Goal: Task Accomplishment & Management: Complete application form

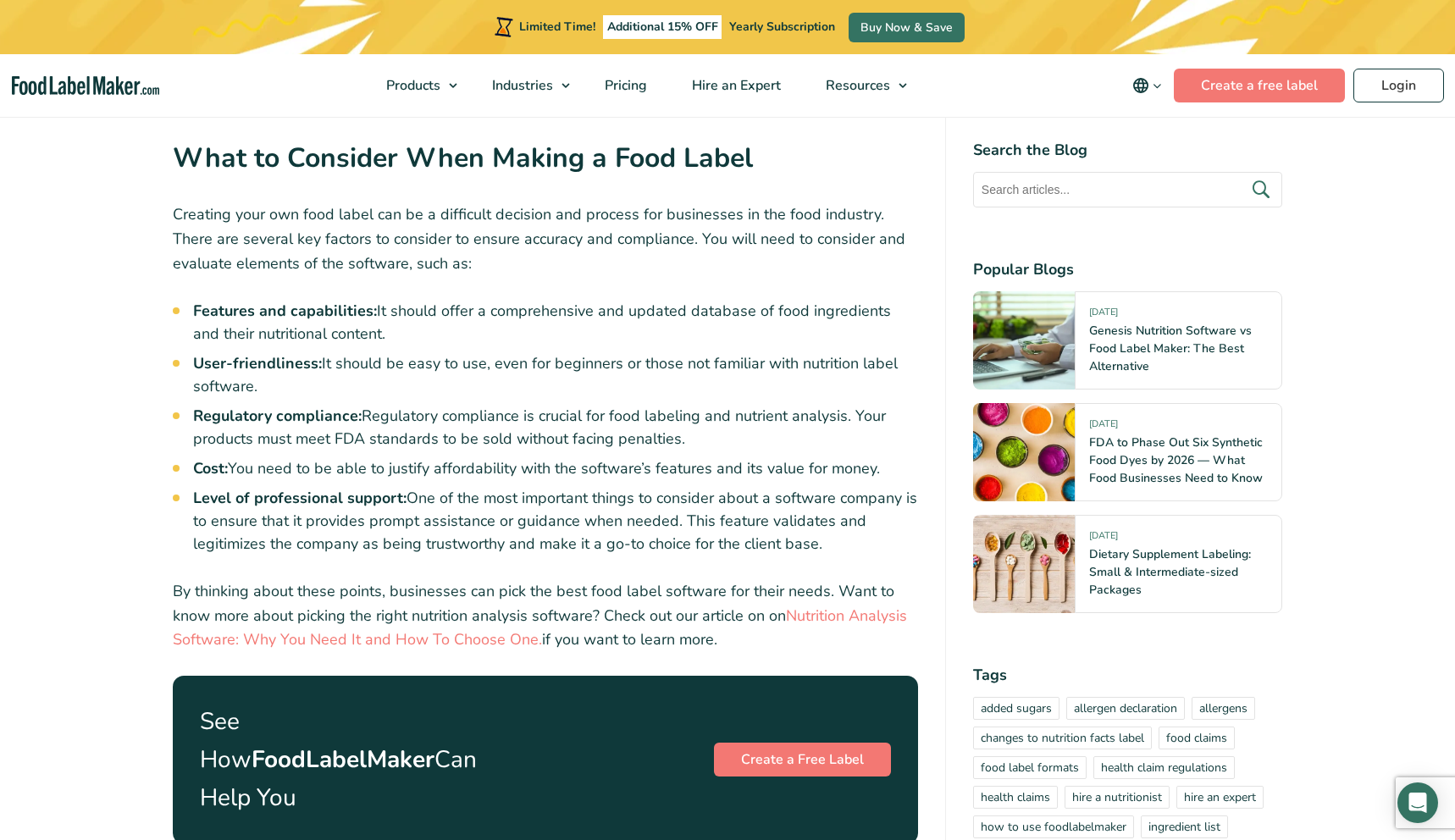
scroll to position [2618, 0]
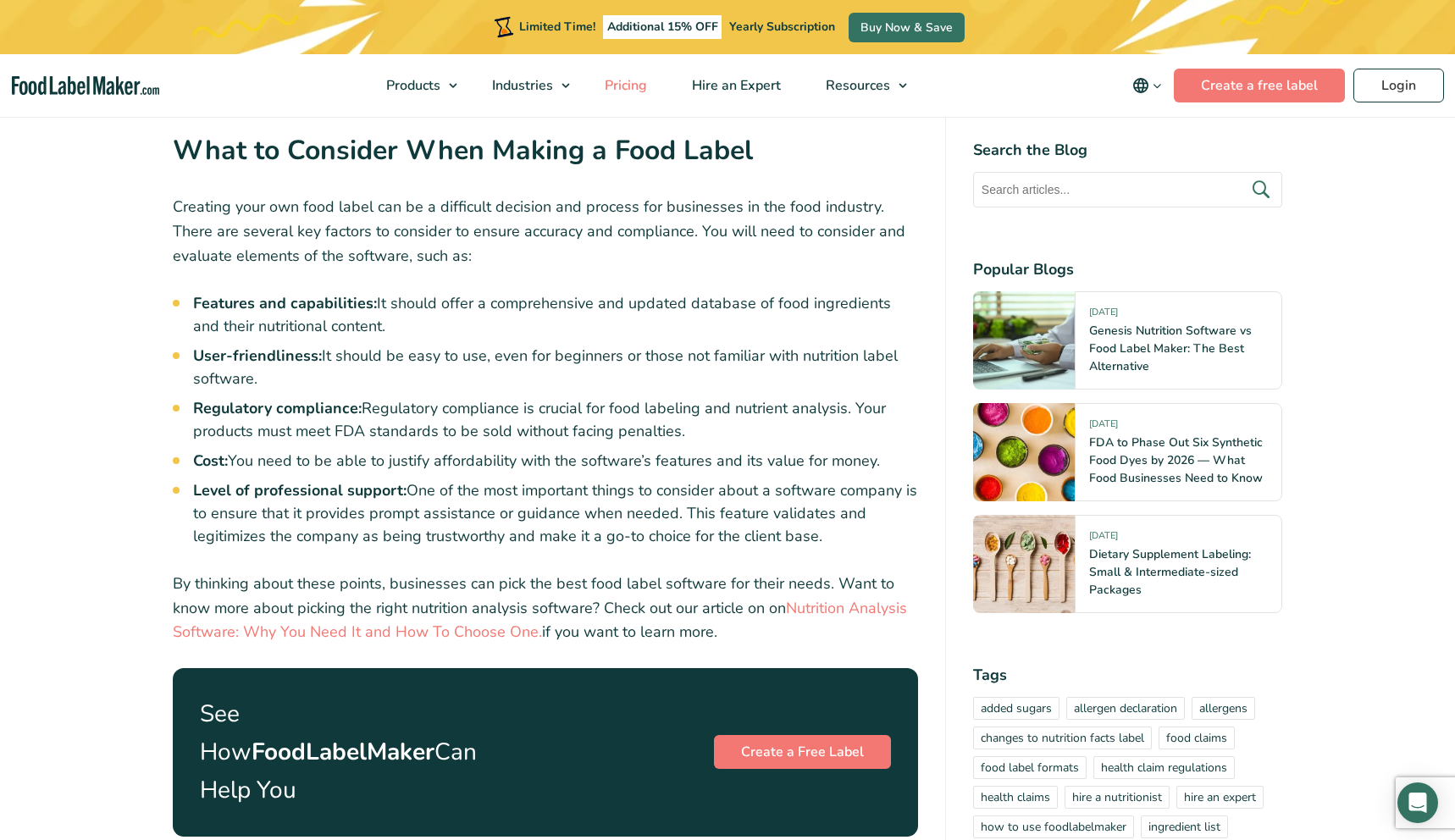
click at [628, 91] on span "Pricing" at bounding box center [624, 85] width 49 height 19
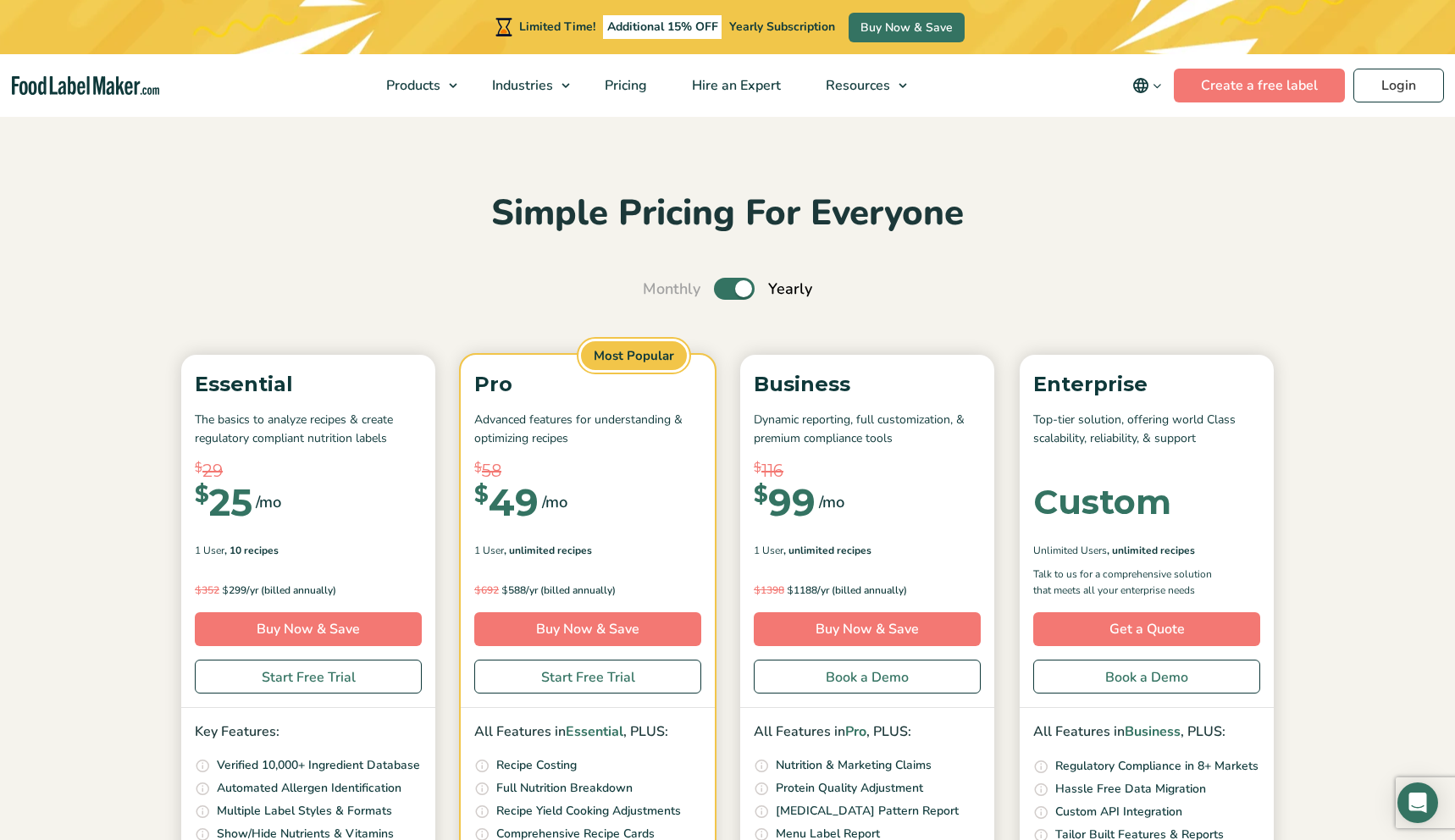
scroll to position [8, 0]
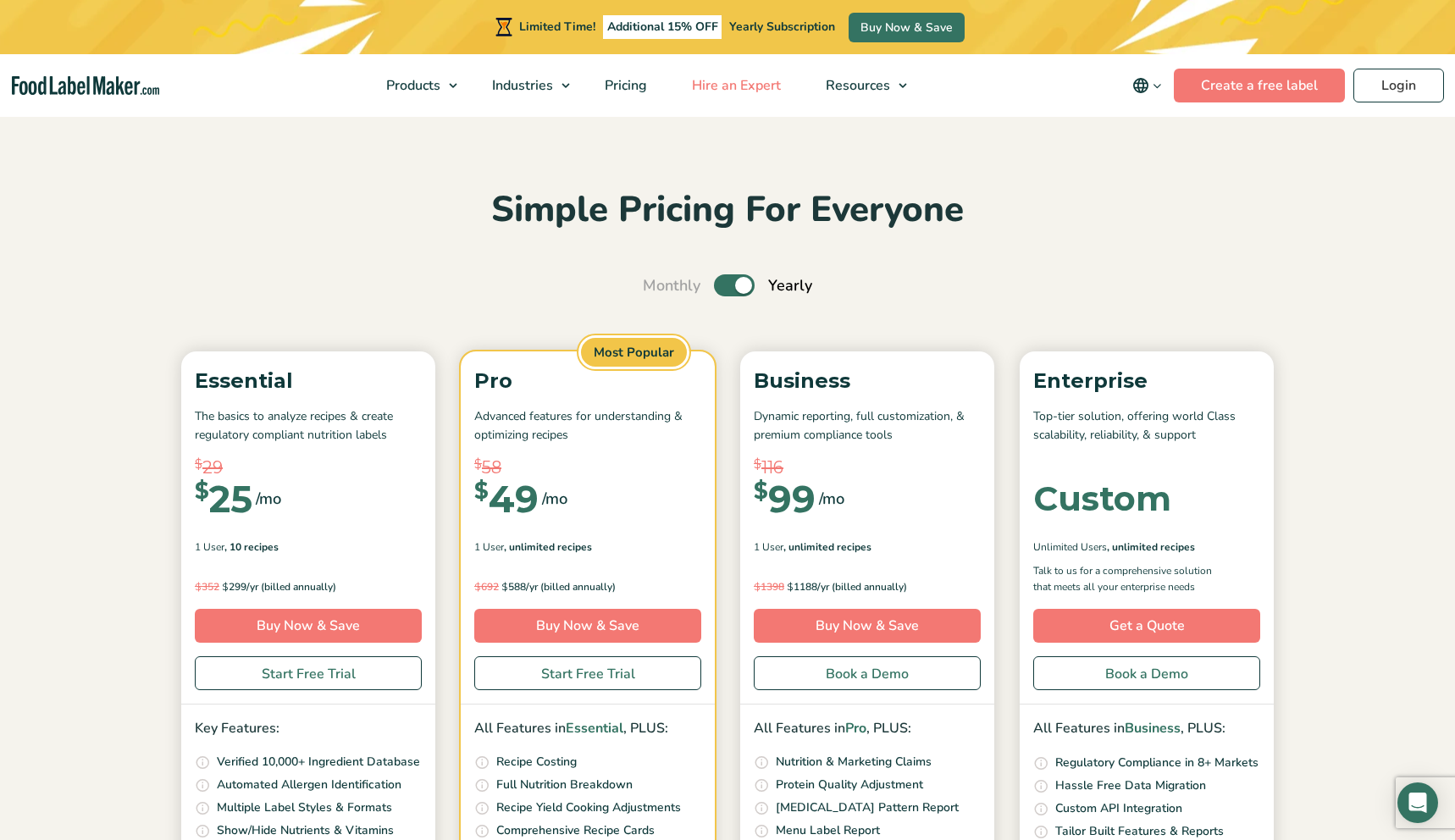
click at [724, 83] on span "Hire an Expert" at bounding box center [735, 85] width 96 height 19
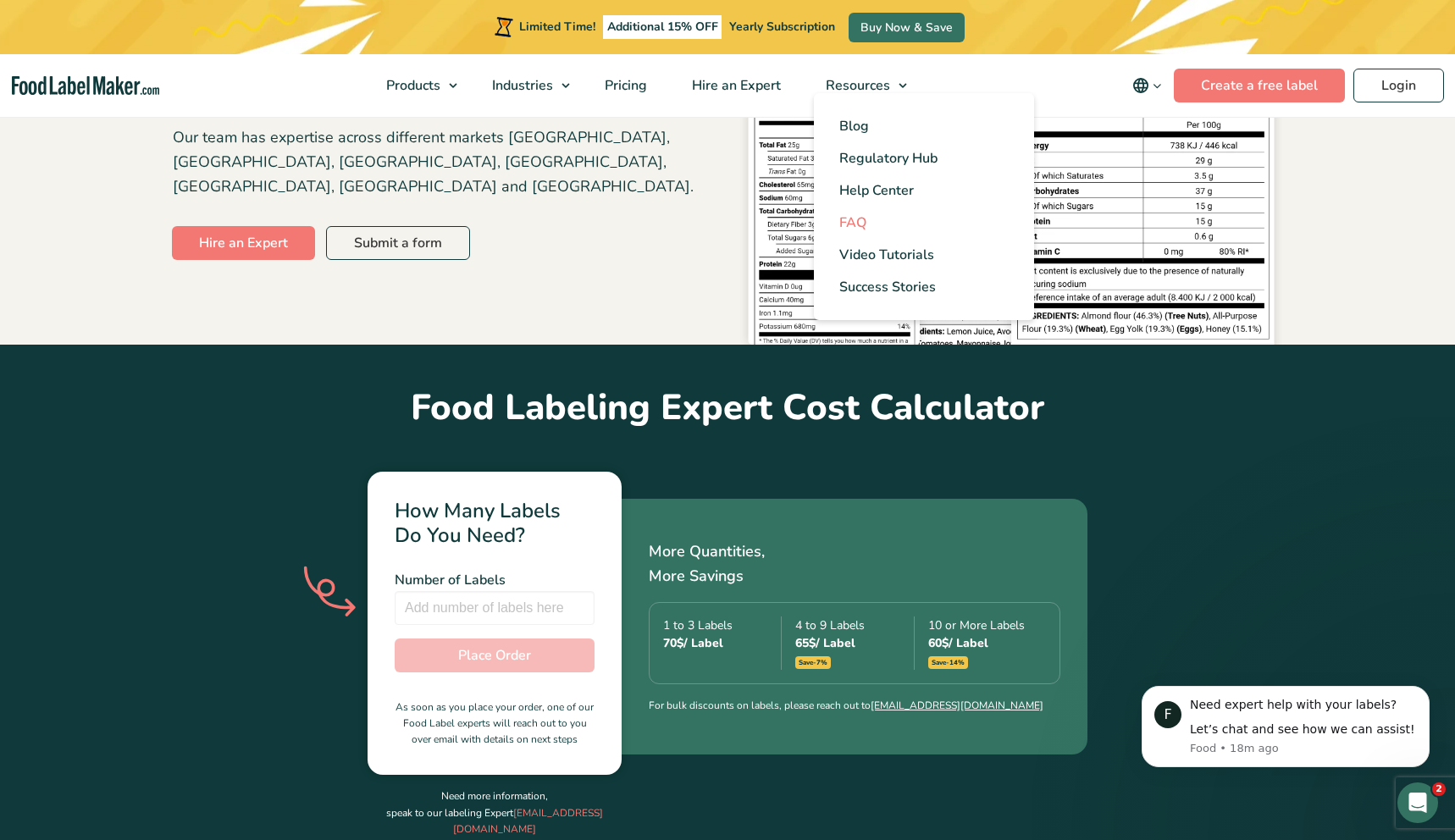
click at [870, 229] on link "FAQ" at bounding box center [924, 222] width 221 height 32
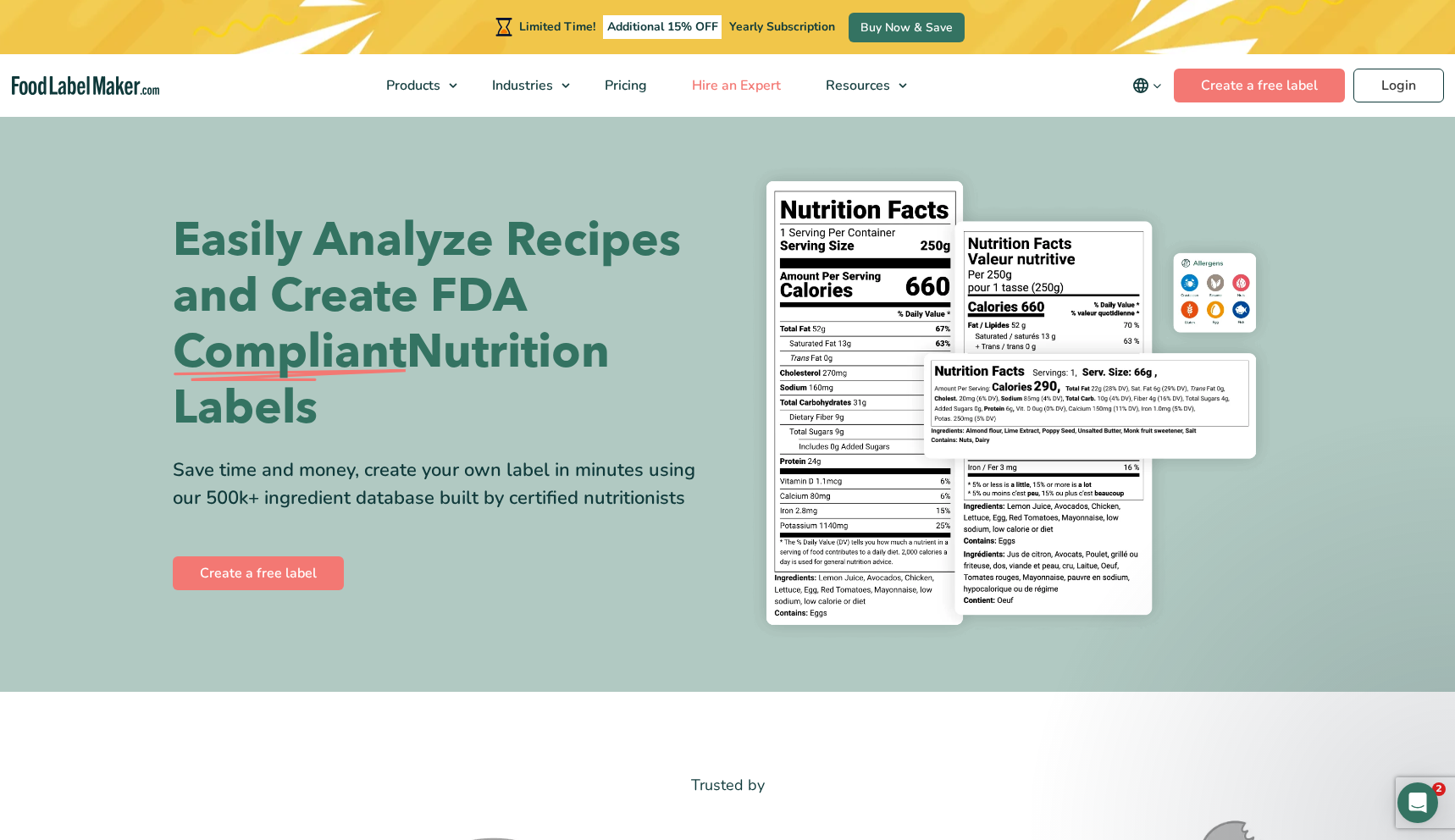
click at [754, 84] on span "Hire an Expert" at bounding box center [735, 85] width 96 height 19
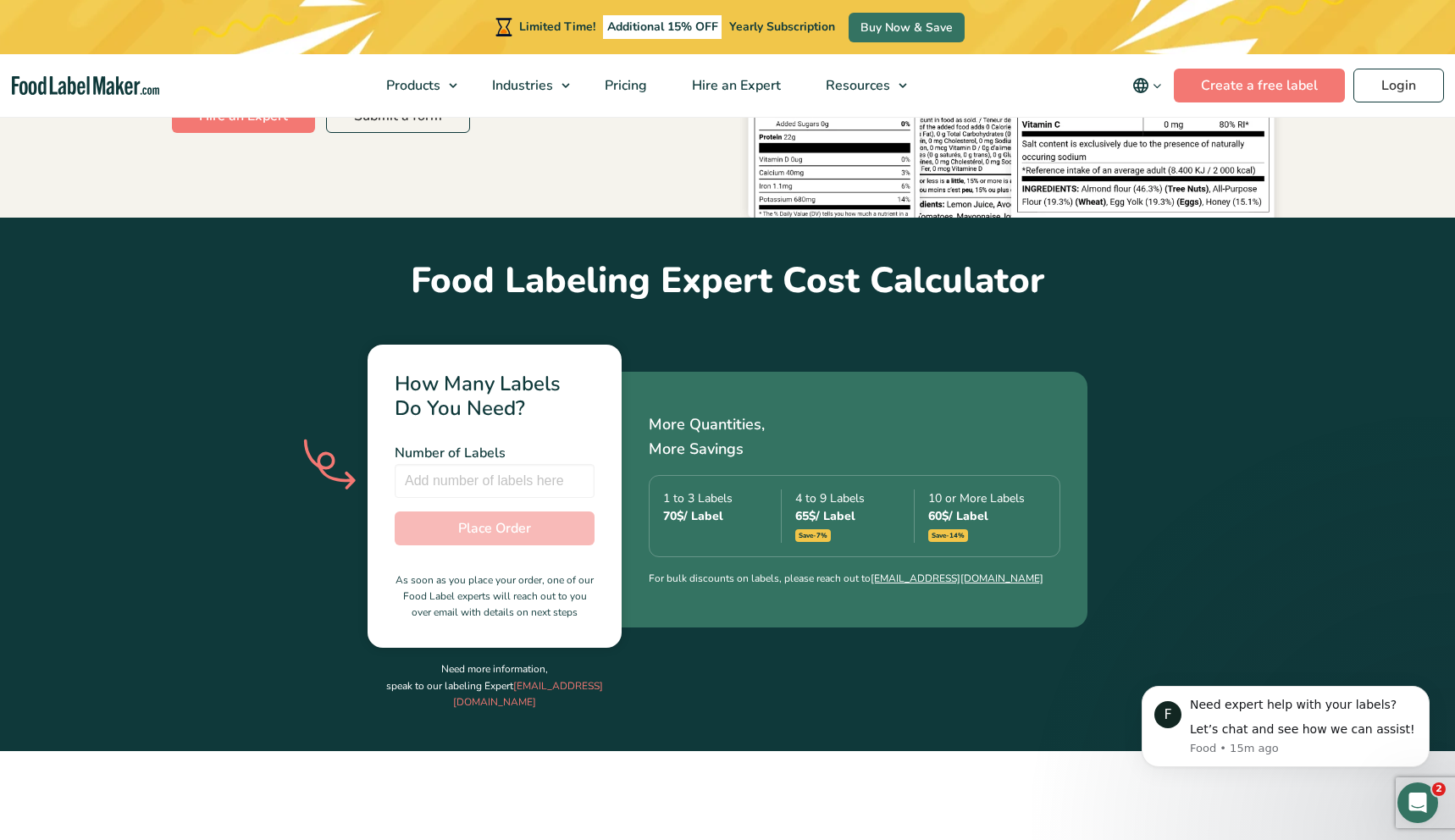
scroll to position [418, 0]
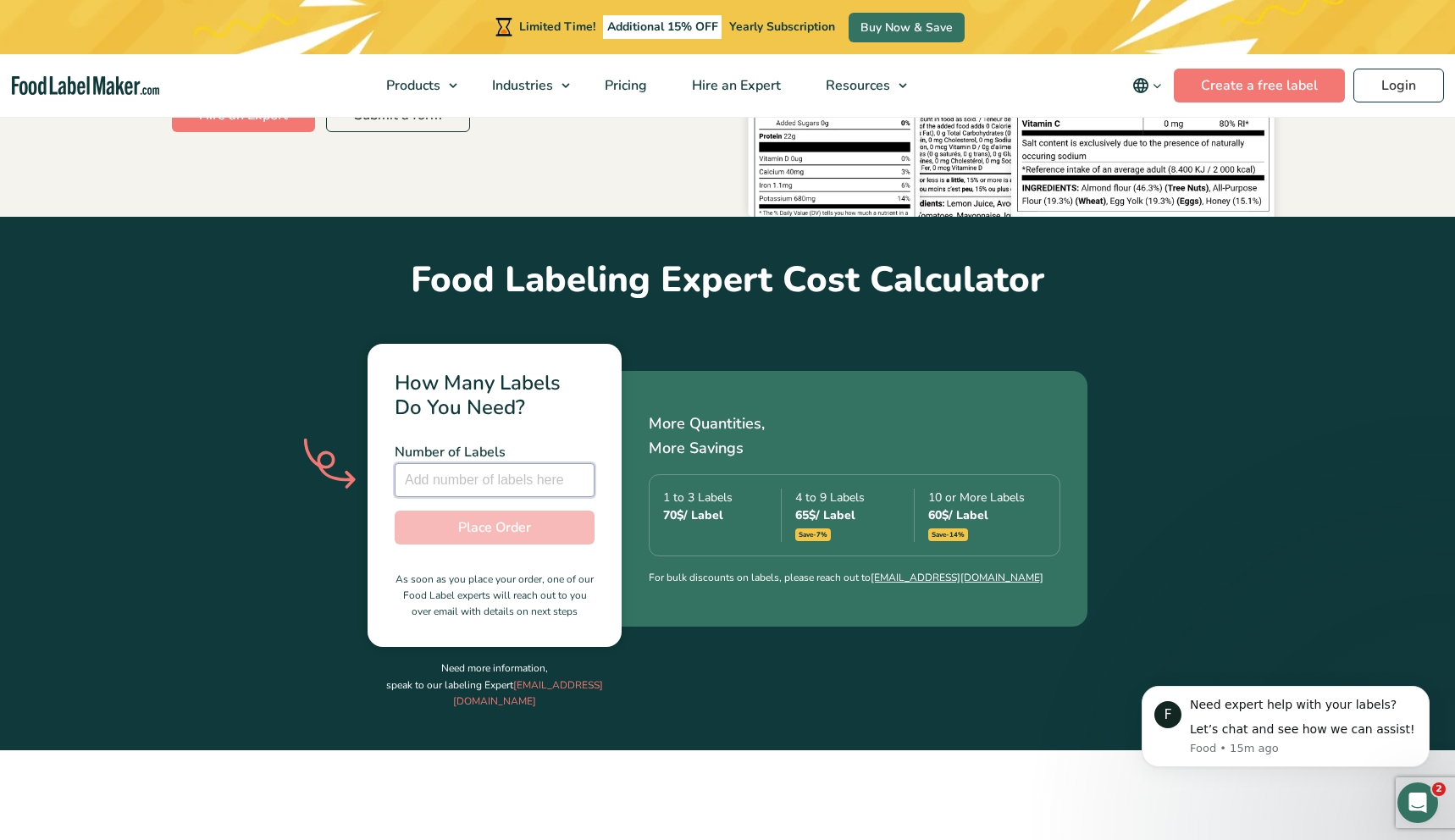
click at [576, 465] on input "number" at bounding box center [495, 481] width 200 height 34
click at [577, 464] on input "1" at bounding box center [495, 481] width 200 height 34
type input "2"
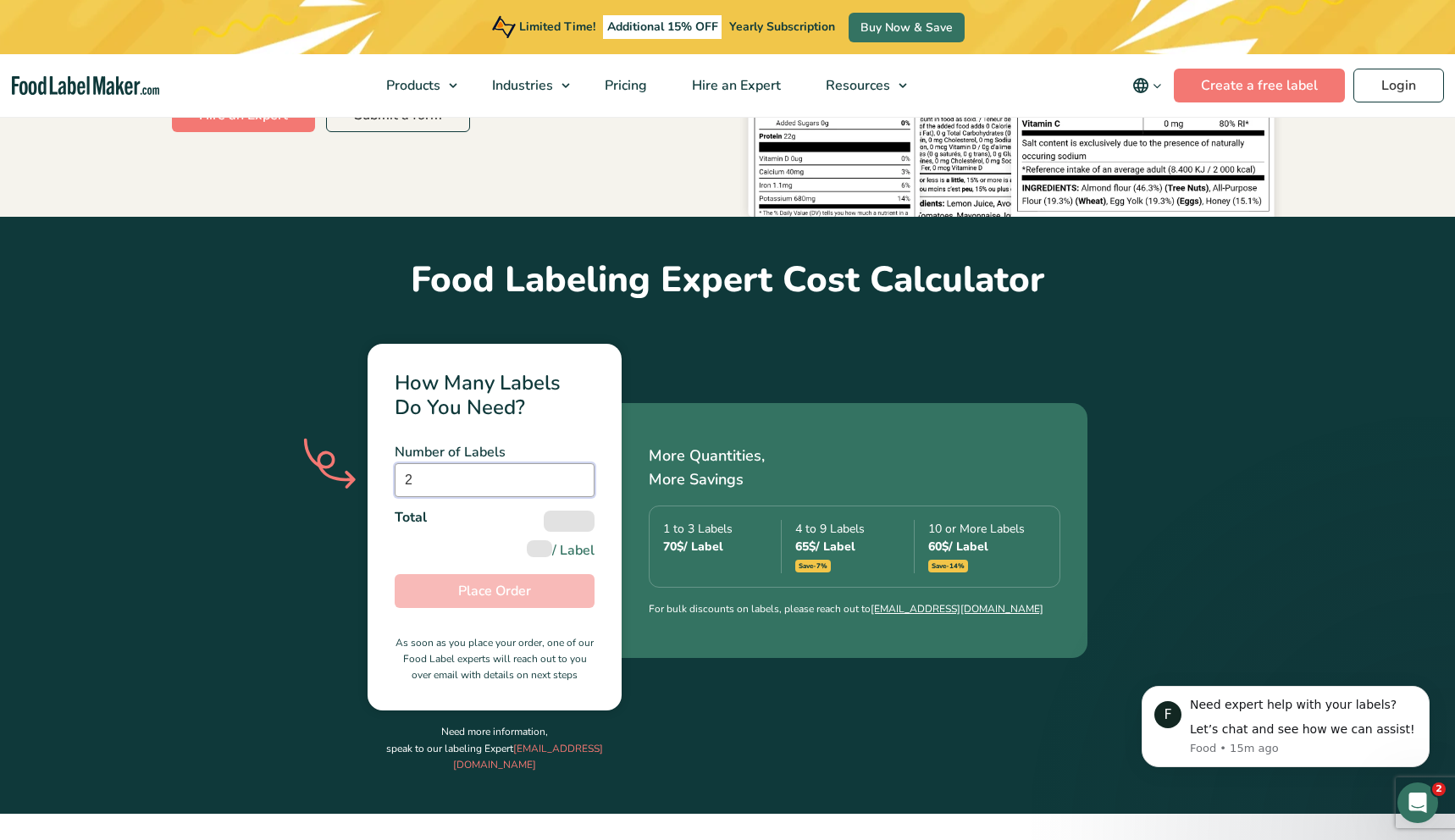
click at [577, 464] on input "2" at bounding box center [495, 481] width 200 height 34
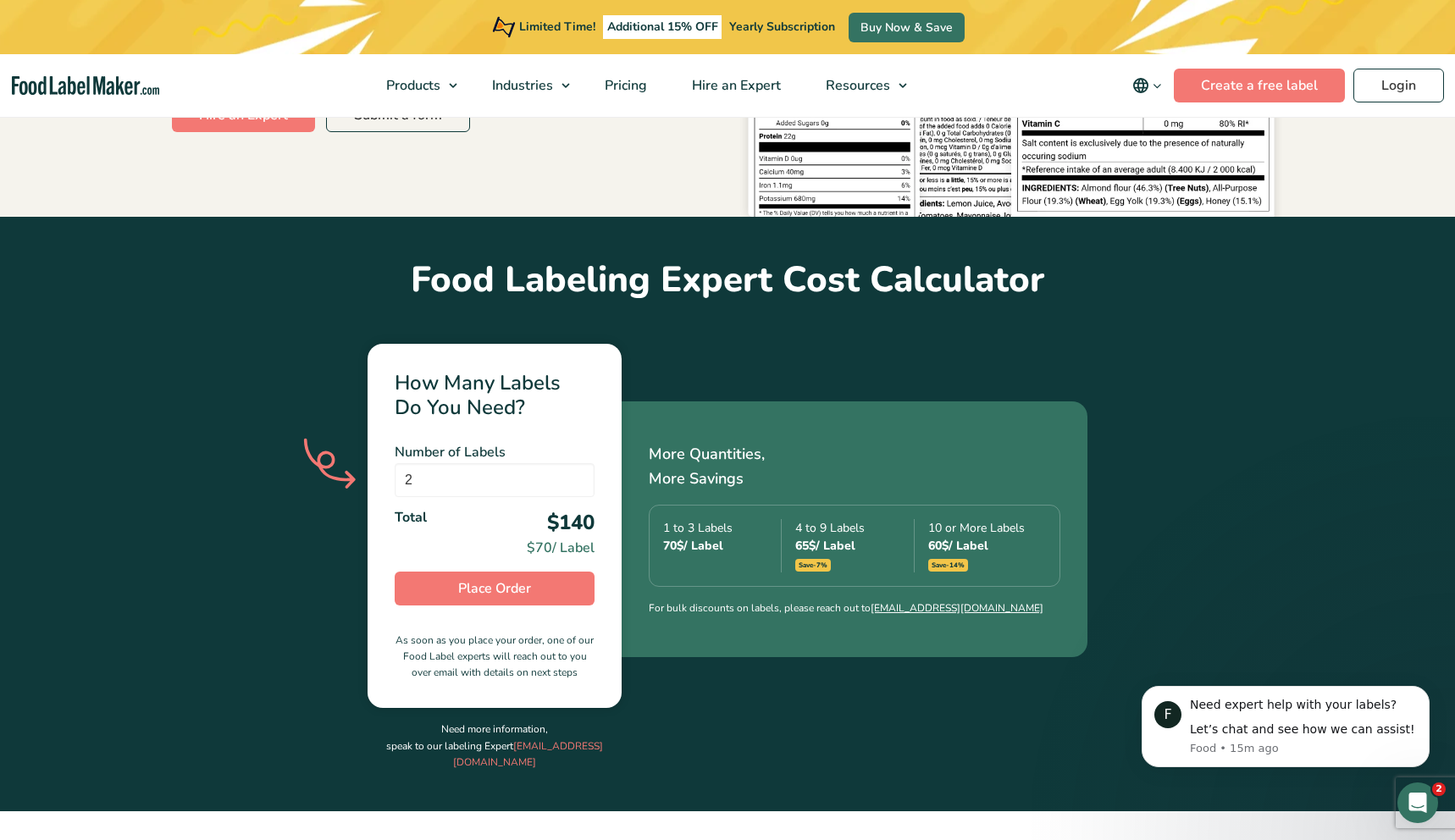
click at [700, 303] on div "How Many Labels Do You Need? Number of Labels 2 Number of Labels is required To…" at bounding box center [728, 557] width 1110 height 508
click at [545, 572] on button "Place Order" at bounding box center [495, 588] width 200 height 34
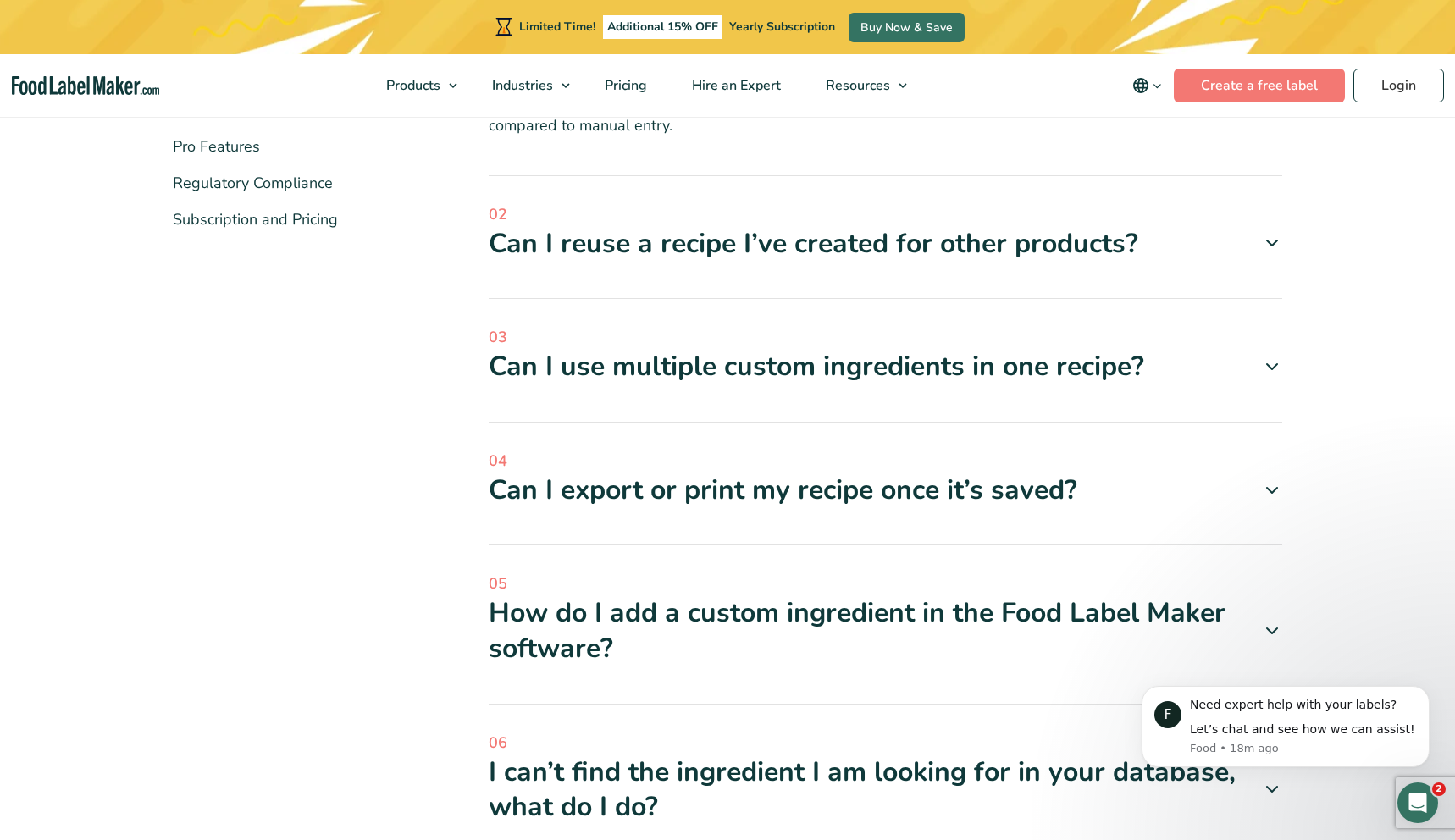
scroll to position [524, 0]
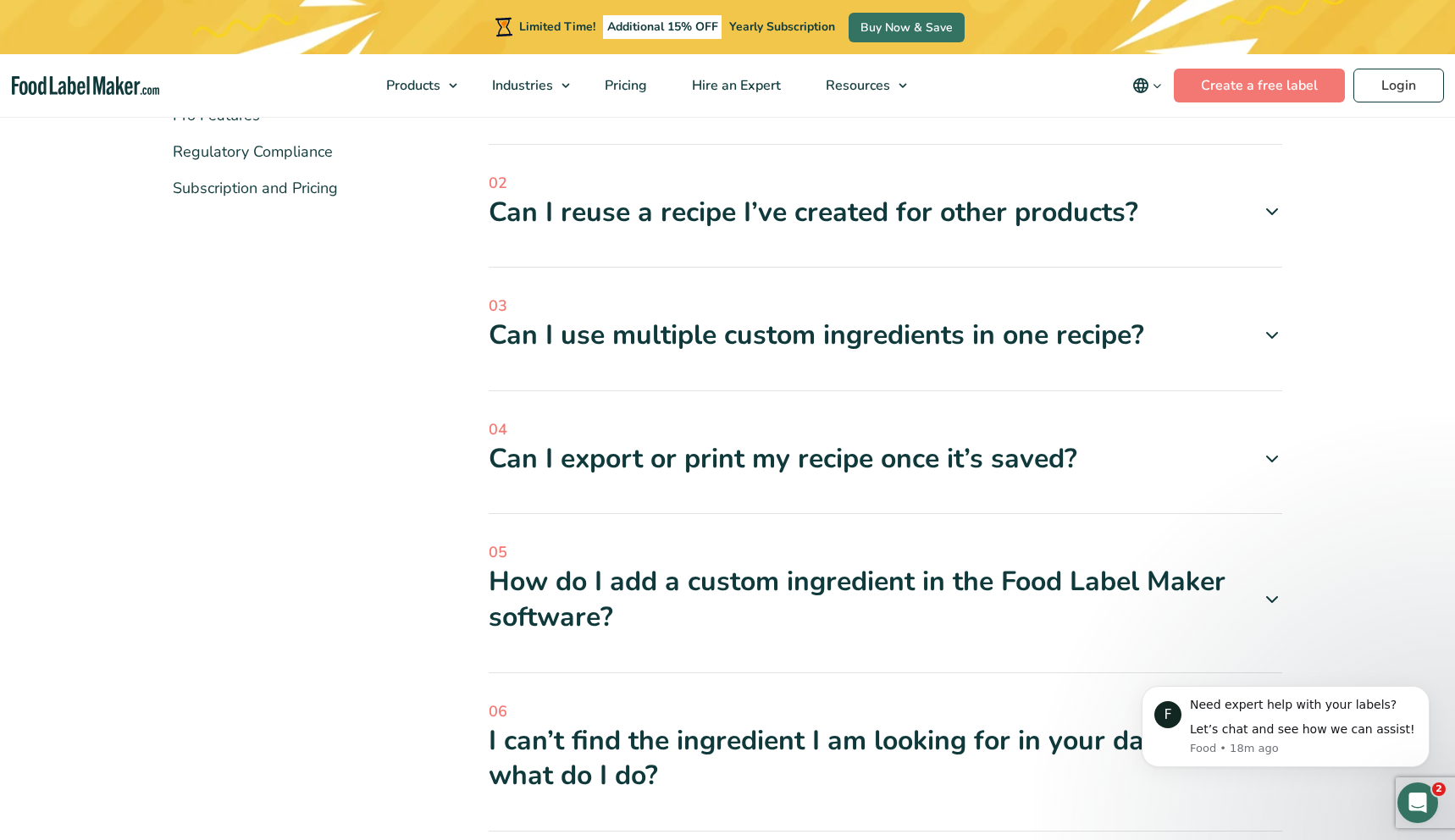
click at [931, 328] on div "Can I use multiple custom ingredients in one recipe?" at bounding box center [886, 335] width 795 height 36
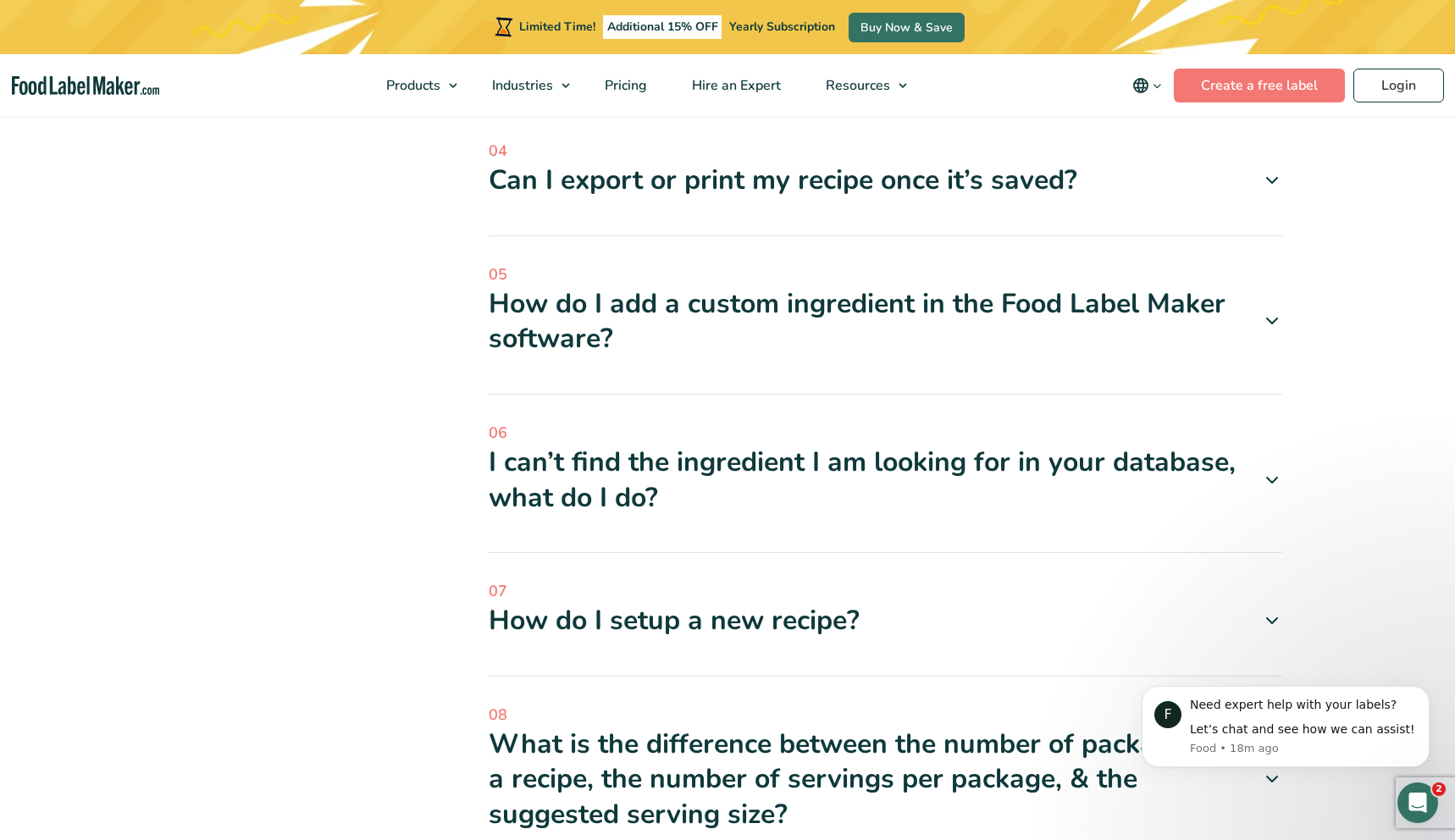
scroll to position [908, 0]
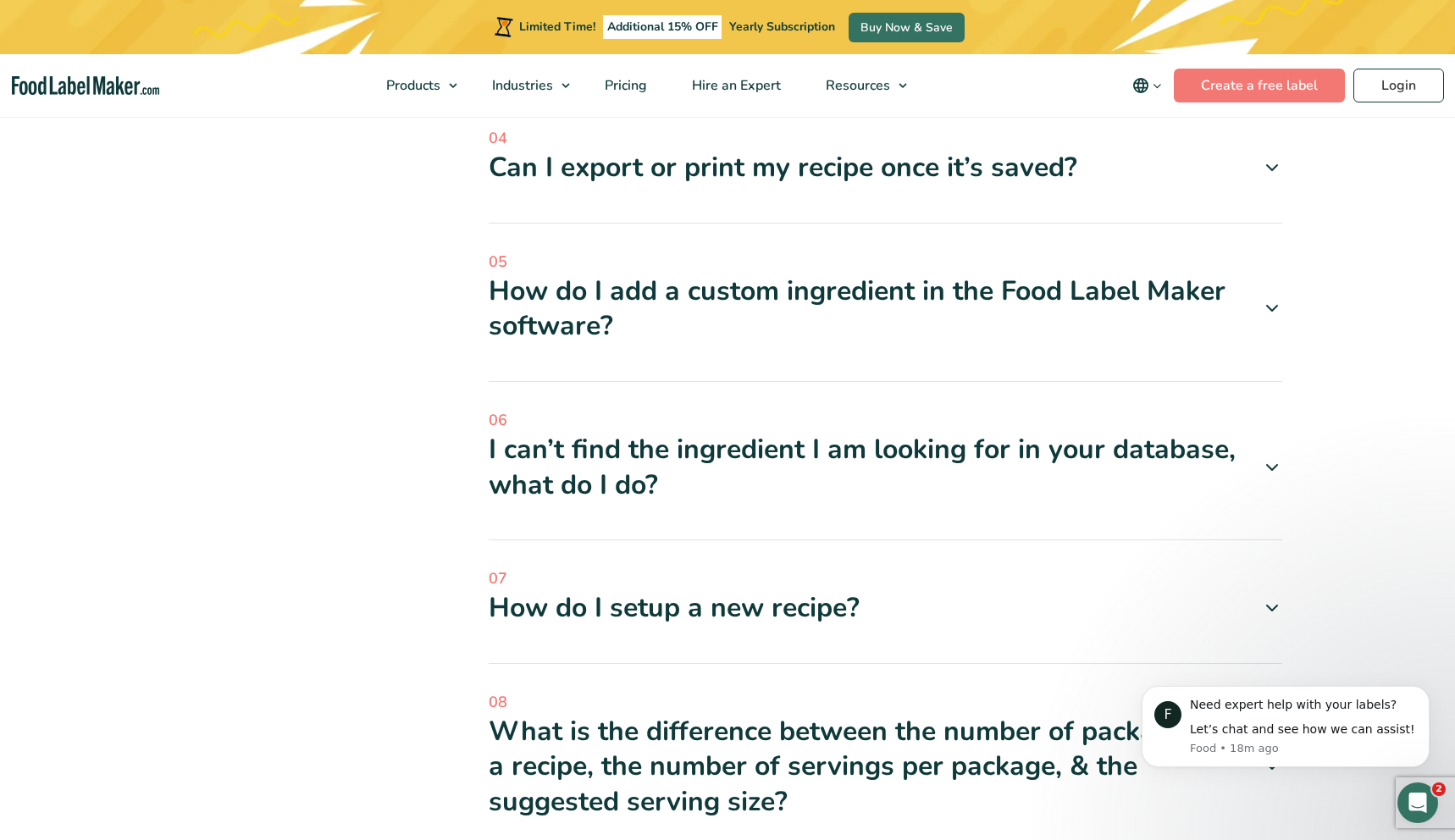
click at [724, 451] on div "I can’t find the ingredient I am looking for in your database, what do I do?" at bounding box center [886, 466] width 795 height 70
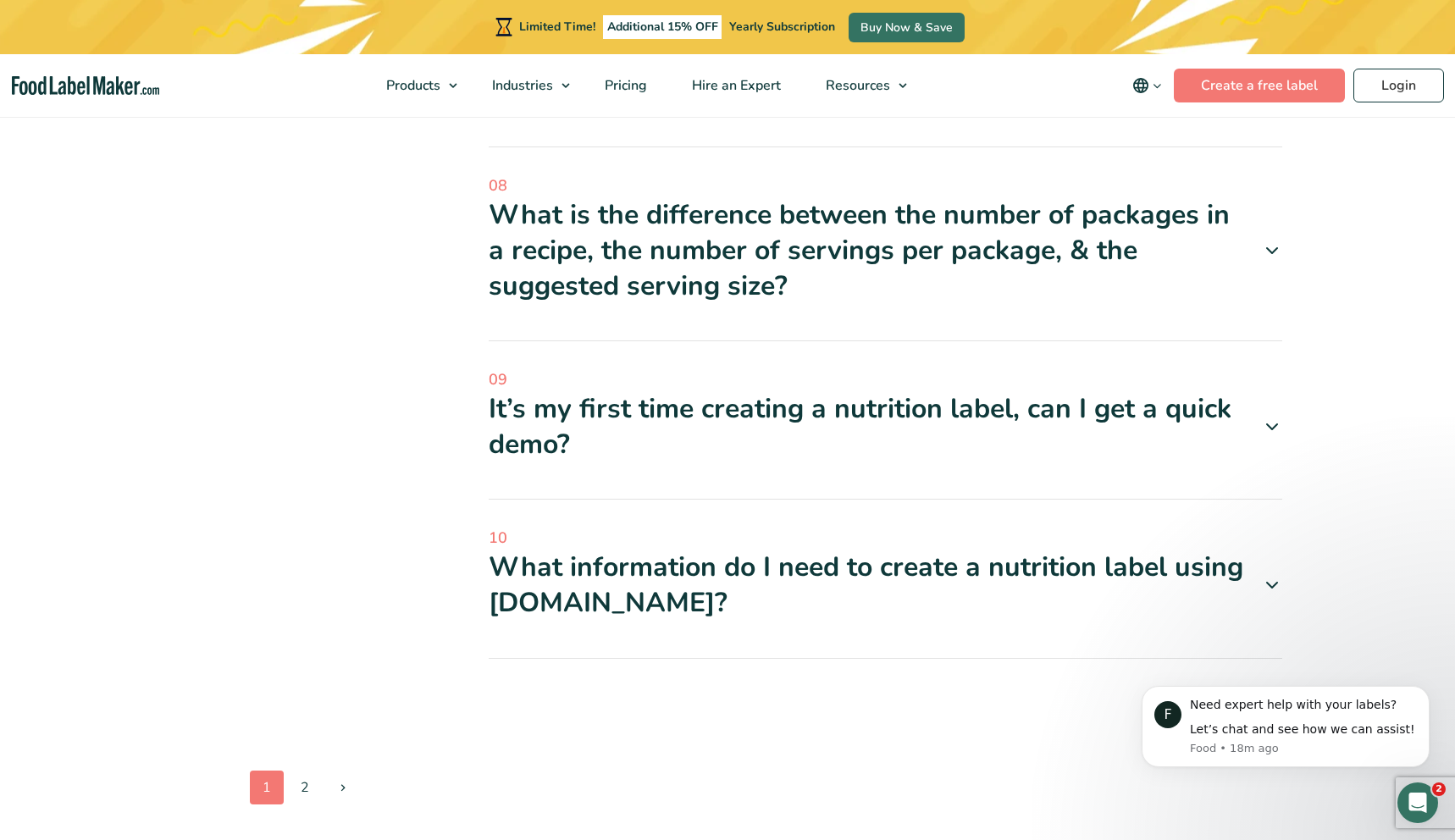
scroll to position [2010, 0]
click at [501, 392] on div "It’s my first time creating a nutrition label, can I get a quick demo?" at bounding box center [886, 427] width 795 height 70
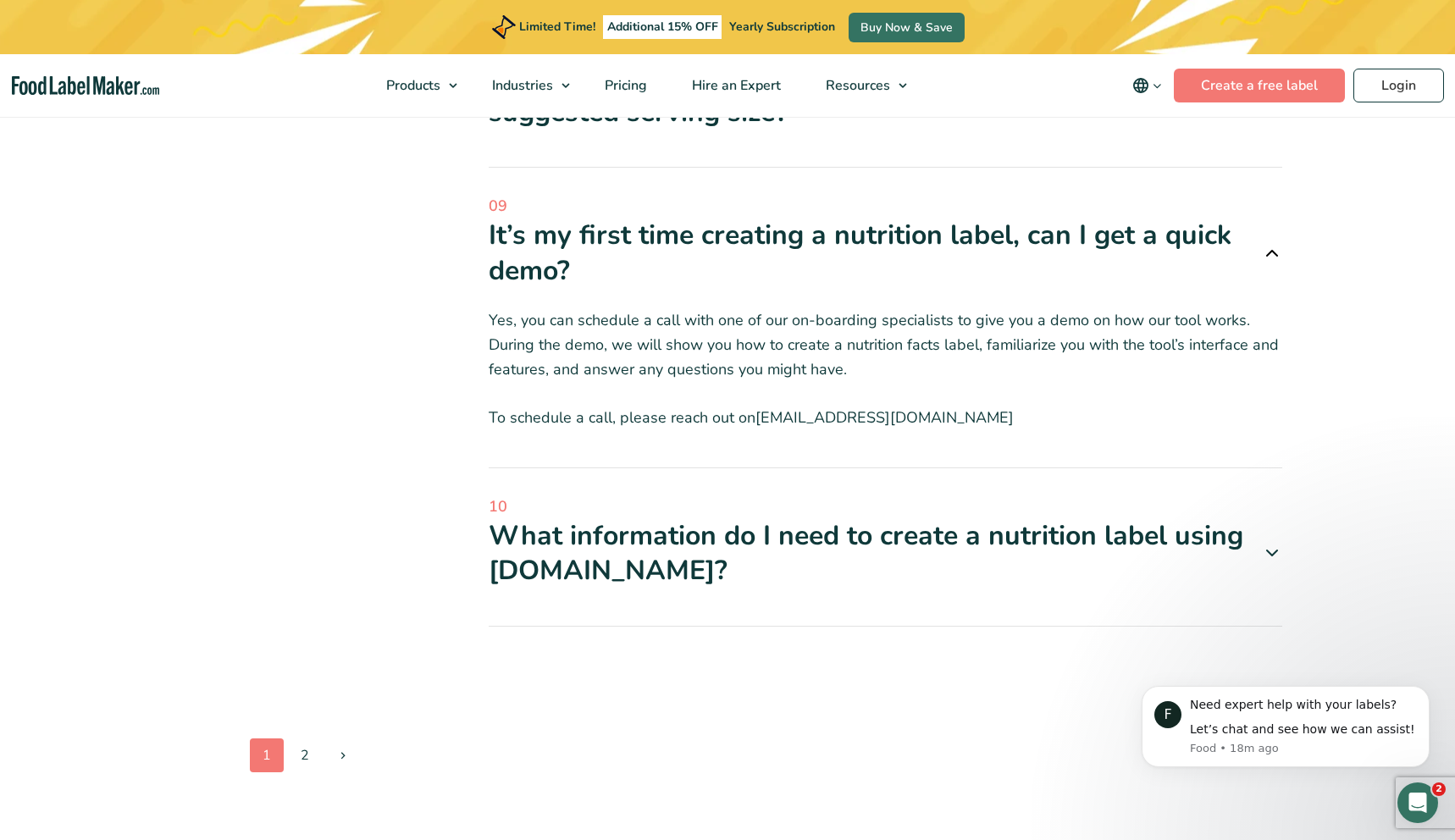
scroll to position [2361, 0]
click at [610, 518] on div "What information do I need to create a nutrition label using [DOMAIN_NAME]?" at bounding box center [886, 553] width 795 height 70
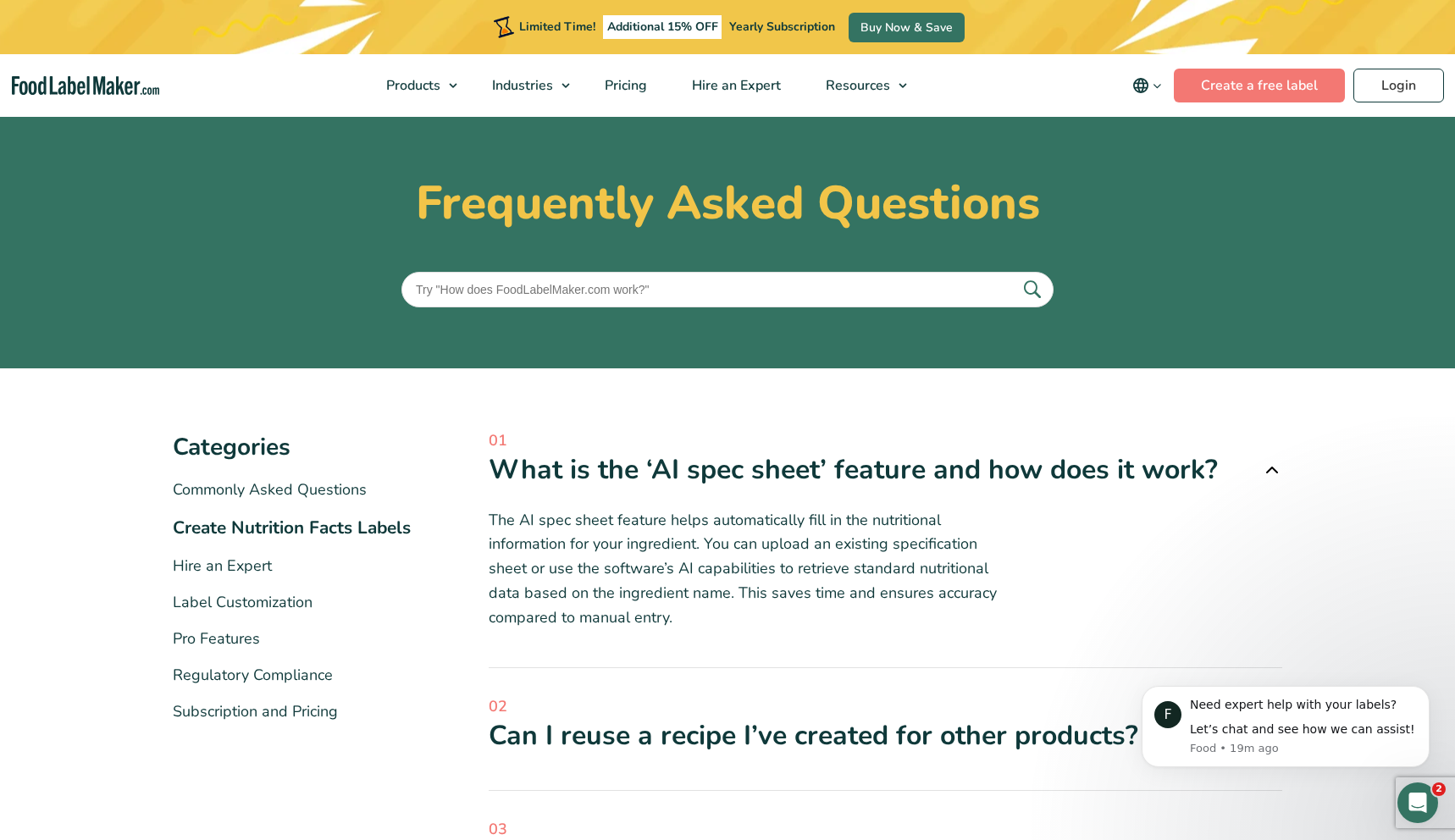
scroll to position [0, 0]
